Goal: Task Accomplishment & Management: Use online tool/utility

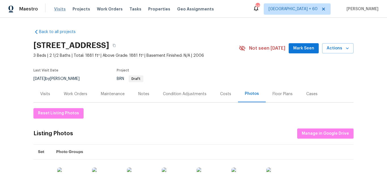
click at [59, 10] on span "Visits" at bounding box center [60, 9] width 12 height 6
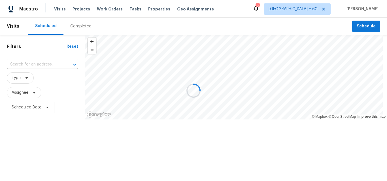
click at [84, 27] on div at bounding box center [193, 90] width 387 height 181
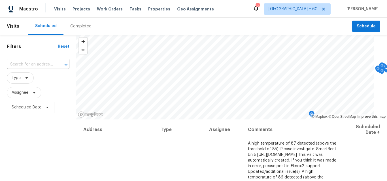
click at [79, 25] on div "Completed" at bounding box center [80, 26] width 21 height 6
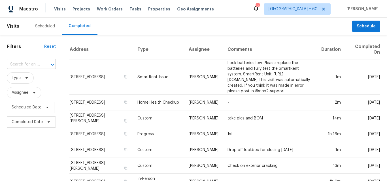
click at [28, 63] on input "text" at bounding box center [23, 64] width 33 height 9
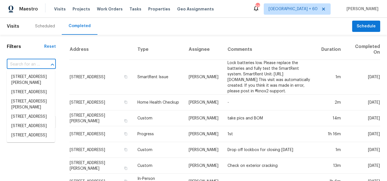
paste input "[STREET_ADDRESS][PERSON_NAME]"
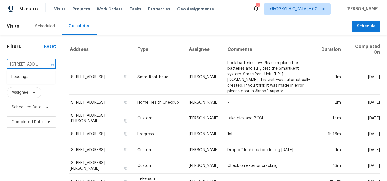
scroll to position [0, 4]
type input "[STREET_ADDRESS][PERSON_NAME]"
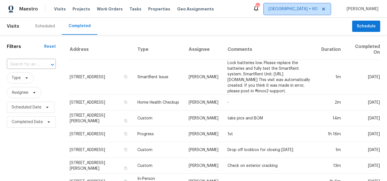
click at [306, 7] on span "[GEOGRAPHIC_DATA] + 60" at bounding box center [292, 9] width 49 height 6
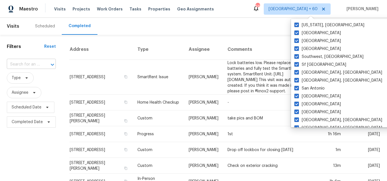
click at [25, 66] on input "text" at bounding box center [23, 64] width 33 height 9
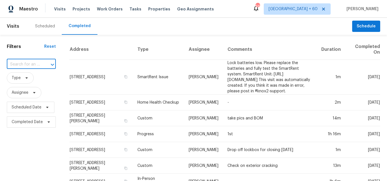
click at [27, 62] on input "text" at bounding box center [23, 64] width 33 height 9
paste input "[STREET_ADDRESS][PERSON_NAME]"
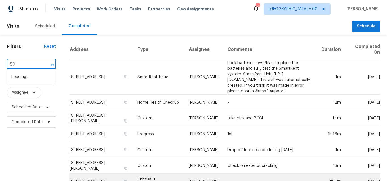
type input "5"
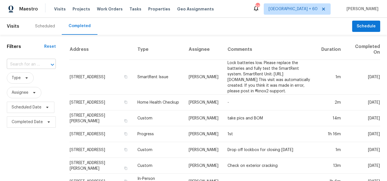
click at [22, 65] on input "text" at bounding box center [23, 64] width 33 height 9
paste input "[STREET_ADDRESS][PERSON_NAME]"
type input "[STREET_ADDRESS][PERSON_NAME]"
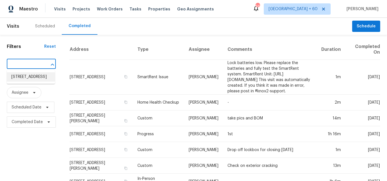
click at [28, 78] on li "[STREET_ADDRESS]" at bounding box center [31, 76] width 48 height 9
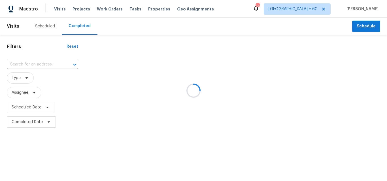
type input "[STREET_ADDRESS]"
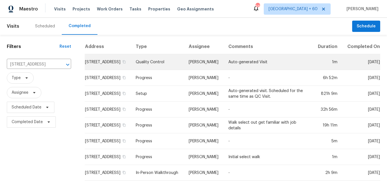
click at [166, 66] on td "Quality Control" at bounding box center [157, 62] width 53 height 16
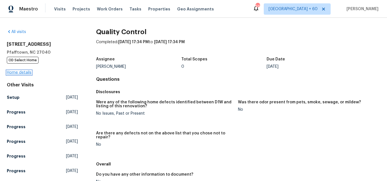
click at [19, 71] on link "Home details" at bounding box center [19, 73] width 25 height 4
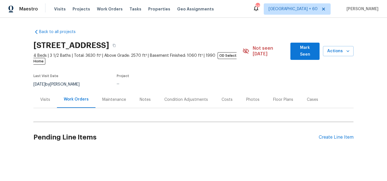
click at [252, 97] on div "Photos" at bounding box center [252, 100] width 13 height 6
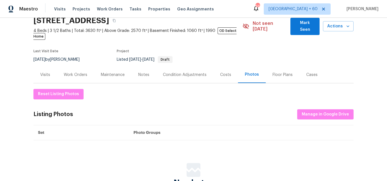
scroll to position [57, 0]
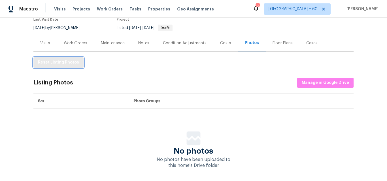
click at [45, 59] on span "Reset Listing Photos" at bounding box center [58, 62] width 41 height 7
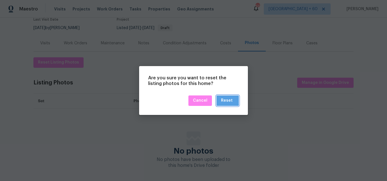
click at [226, 99] on div "Reset" at bounding box center [227, 100] width 12 height 7
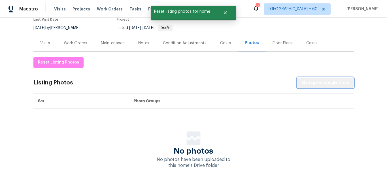
click at [326, 80] on span "Manage in Google Drive" at bounding box center [324, 83] width 47 height 7
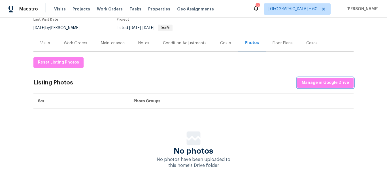
scroll to position [0, 0]
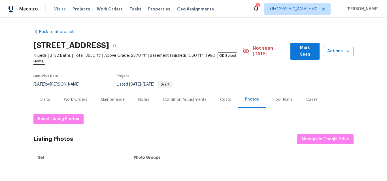
click at [56, 8] on span "Visits" at bounding box center [60, 9] width 12 height 6
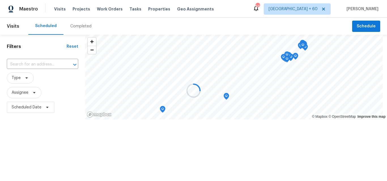
click at [76, 28] on div at bounding box center [193, 90] width 387 height 181
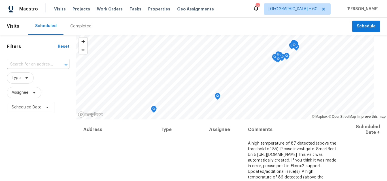
click at [78, 27] on div "Completed" at bounding box center [80, 26] width 21 height 6
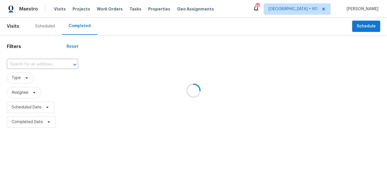
click at [30, 63] on div at bounding box center [193, 90] width 387 height 181
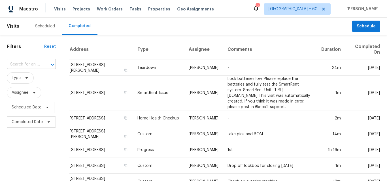
click at [36, 65] on input "text" at bounding box center [23, 64] width 33 height 9
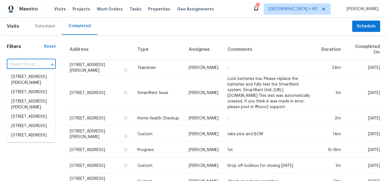
paste input "[STREET_ADDRESS][PERSON_NAME]"
type input "[STREET_ADDRESS][PERSON_NAME]"
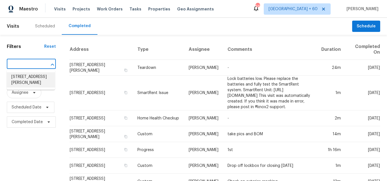
click at [32, 77] on li "[STREET_ADDRESS][PERSON_NAME]" at bounding box center [31, 79] width 48 height 15
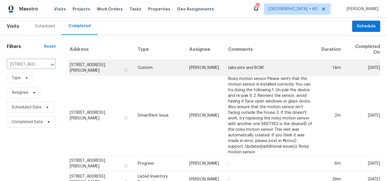
click at [150, 68] on td "Custom" at bounding box center [158, 68] width 51 height 16
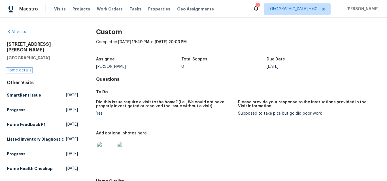
click at [23, 68] on link "Home details" at bounding box center [19, 70] width 25 height 4
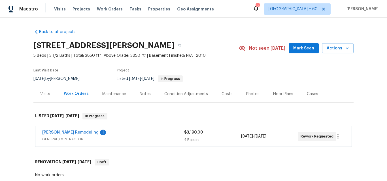
click at [246, 91] on div "Photos" at bounding box center [252, 94] width 13 height 6
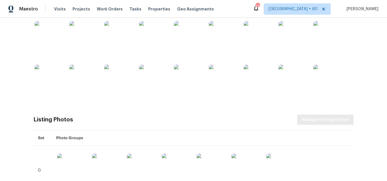
scroll to position [184, 0]
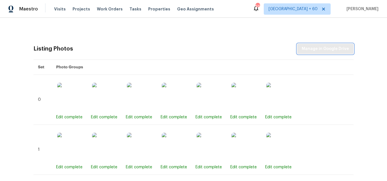
click at [323, 48] on span "Manage in Google Drive" at bounding box center [324, 49] width 47 height 7
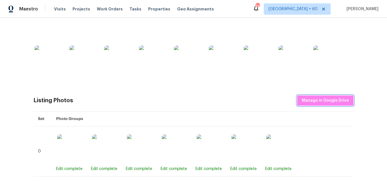
scroll to position [71, 0]
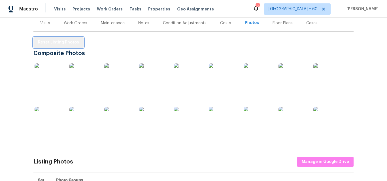
click at [62, 45] on span "Reset Listing Photos" at bounding box center [58, 42] width 41 height 7
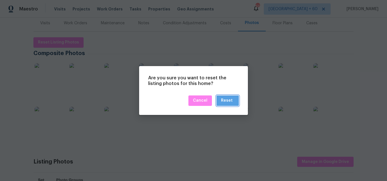
click at [234, 99] on button "Reset" at bounding box center [227, 101] width 22 height 10
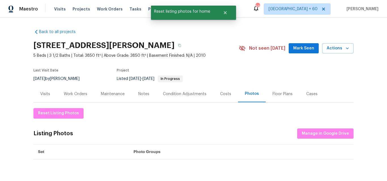
scroll to position [28, 0]
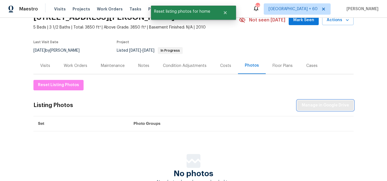
click at [315, 105] on span "Manage in Google Drive" at bounding box center [324, 105] width 47 height 7
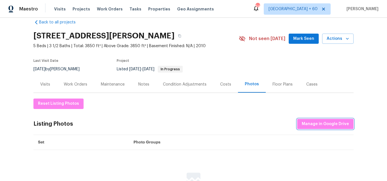
scroll to position [0, 0]
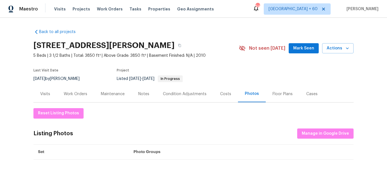
click at [259, 9] on div "645" at bounding box center [257, 6] width 4 height 6
